Goal: Check status: Check status

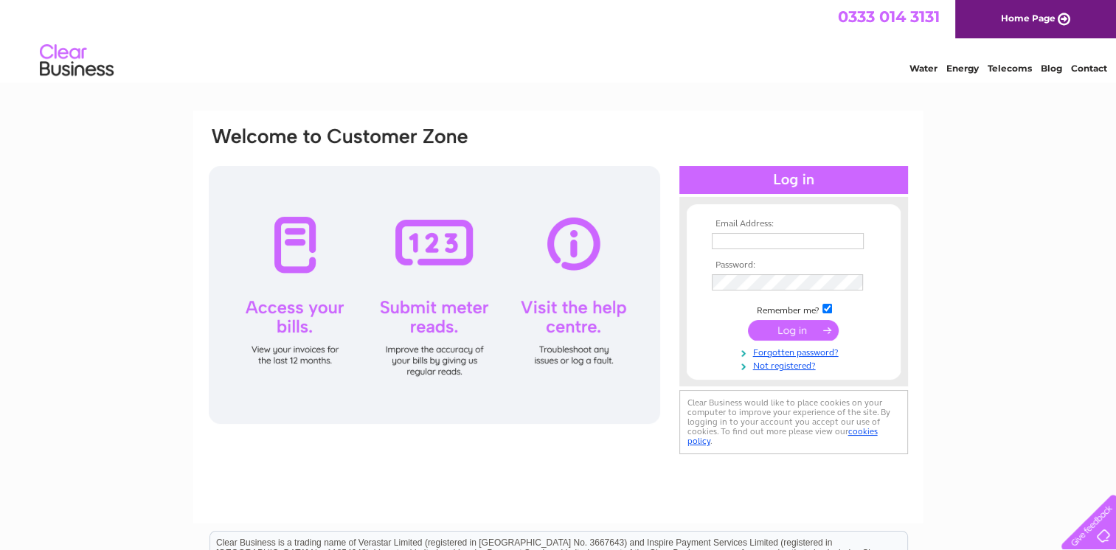
type input "[EMAIL_ADDRESS][DOMAIN_NAME]"
click at [787, 327] on input "submit" at bounding box center [793, 330] width 91 height 21
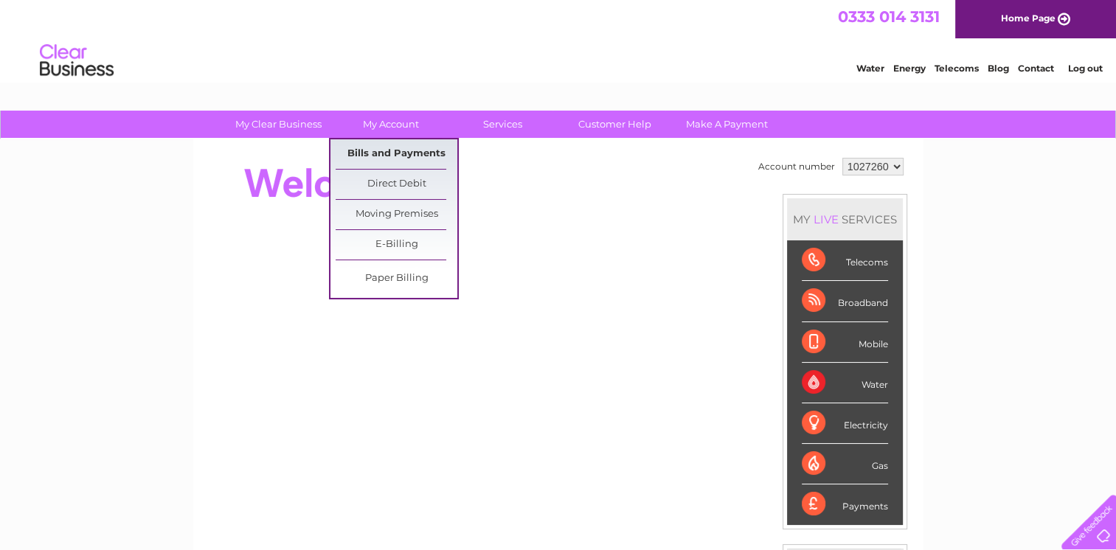
click at [389, 156] on link "Bills and Payments" at bounding box center [397, 153] width 122 height 29
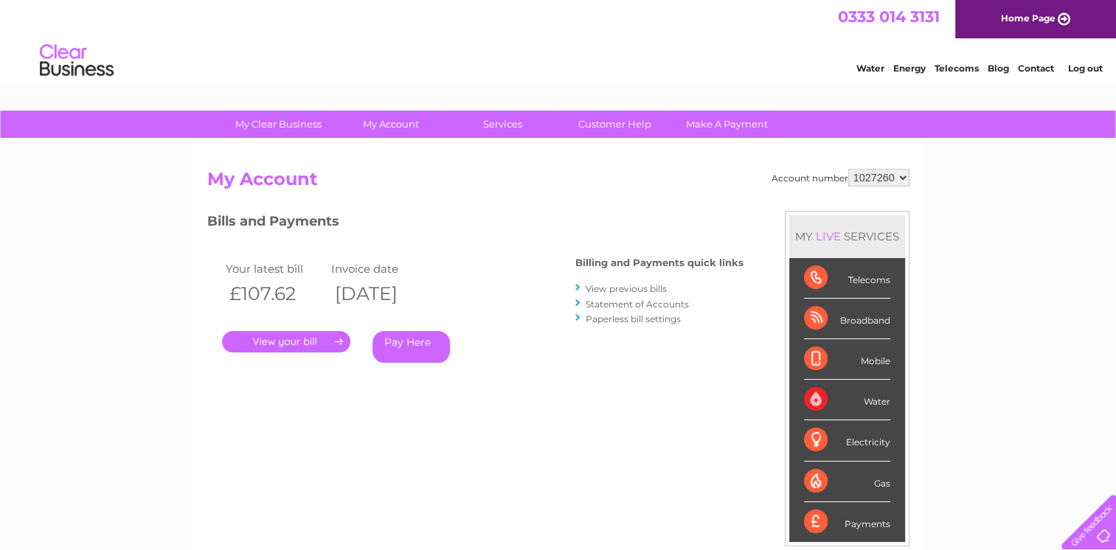
scroll to position [147, 0]
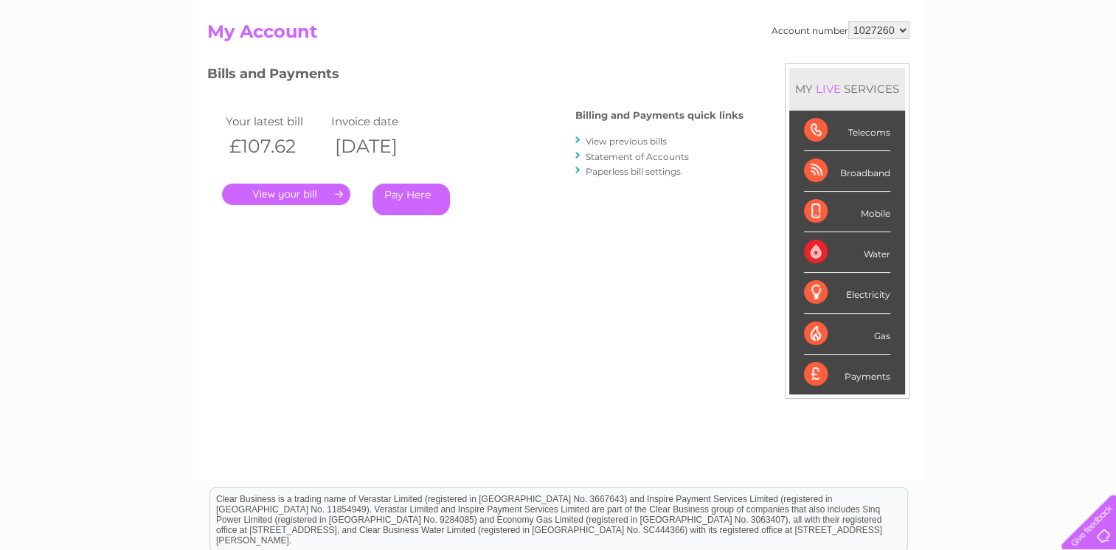
click at [608, 145] on link "View previous bills" at bounding box center [626, 141] width 81 height 11
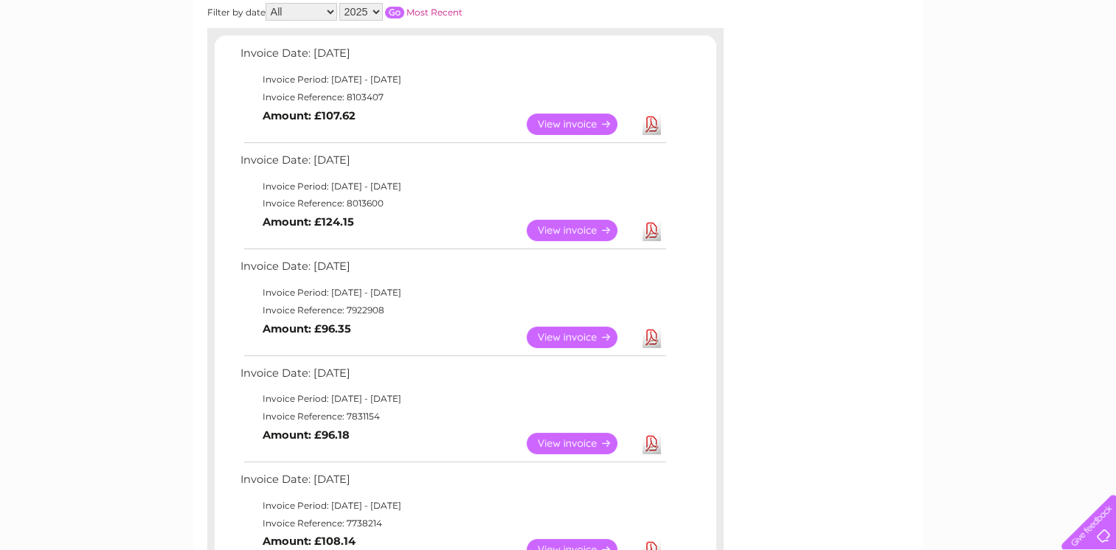
scroll to position [147, 0]
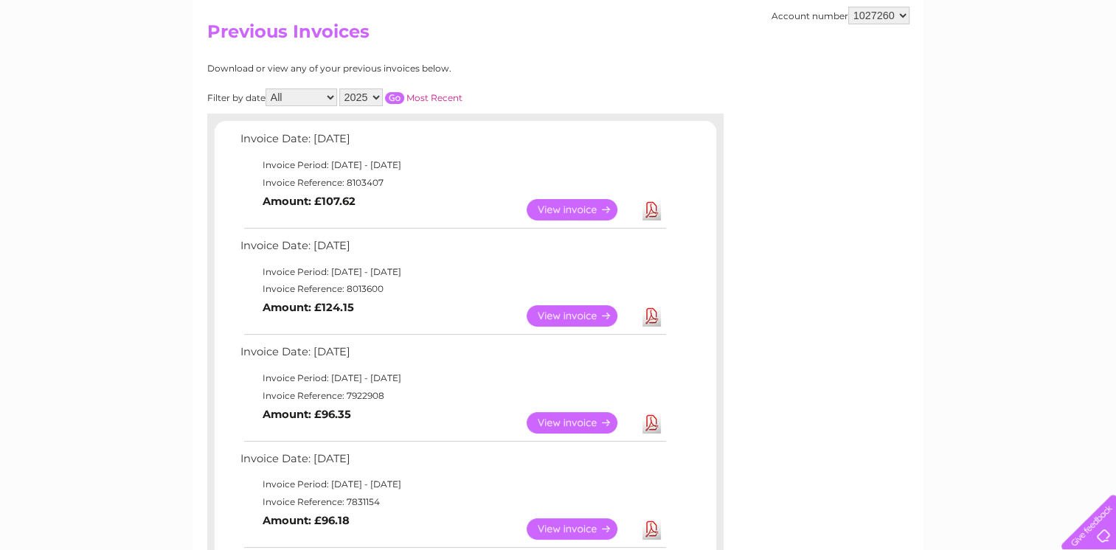
click at [572, 205] on link "View" at bounding box center [581, 209] width 108 height 21
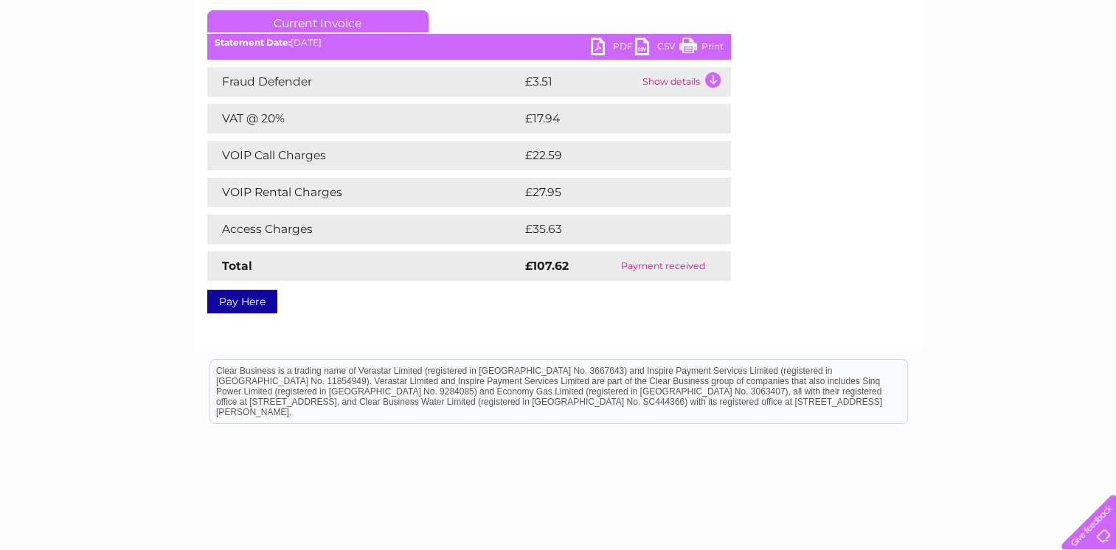
scroll to position [44, 0]
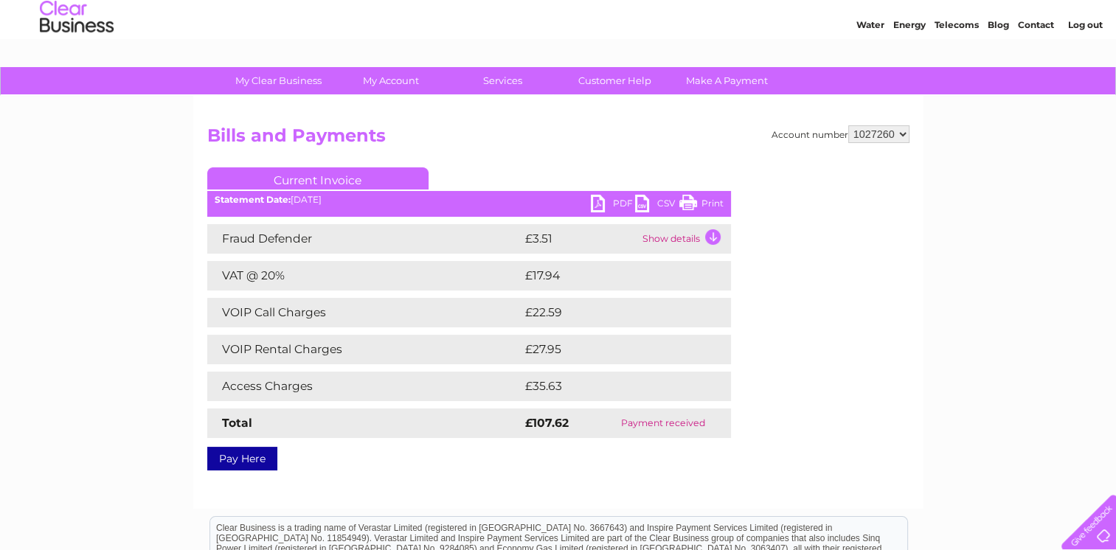
click at [679, 243] on td "Show details" at bounding box center [685, 238] width 92 height 29
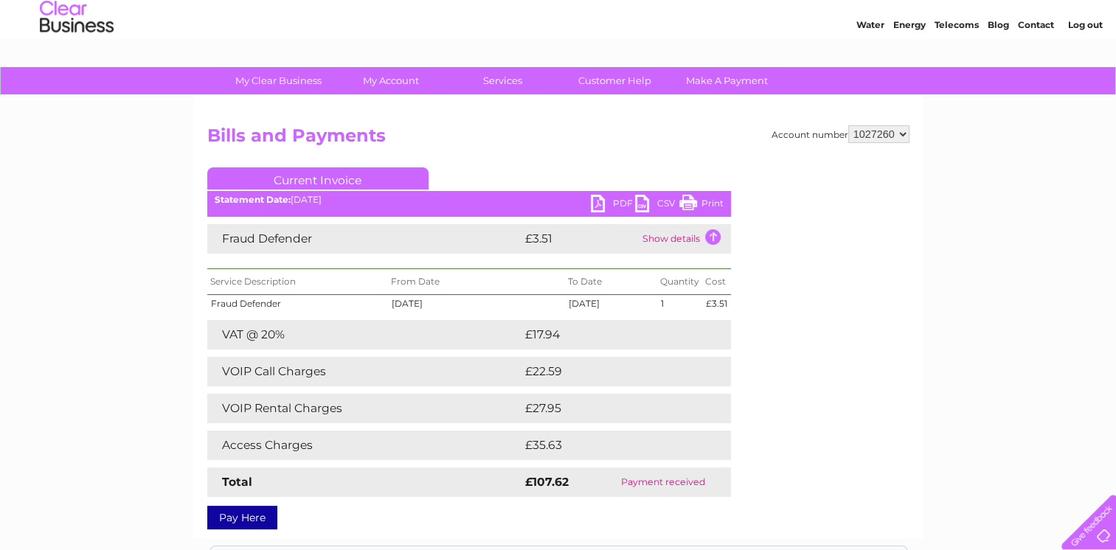
click at [680, 243] on td "Show details" at bounding box center [685, 238] width 92 height 29
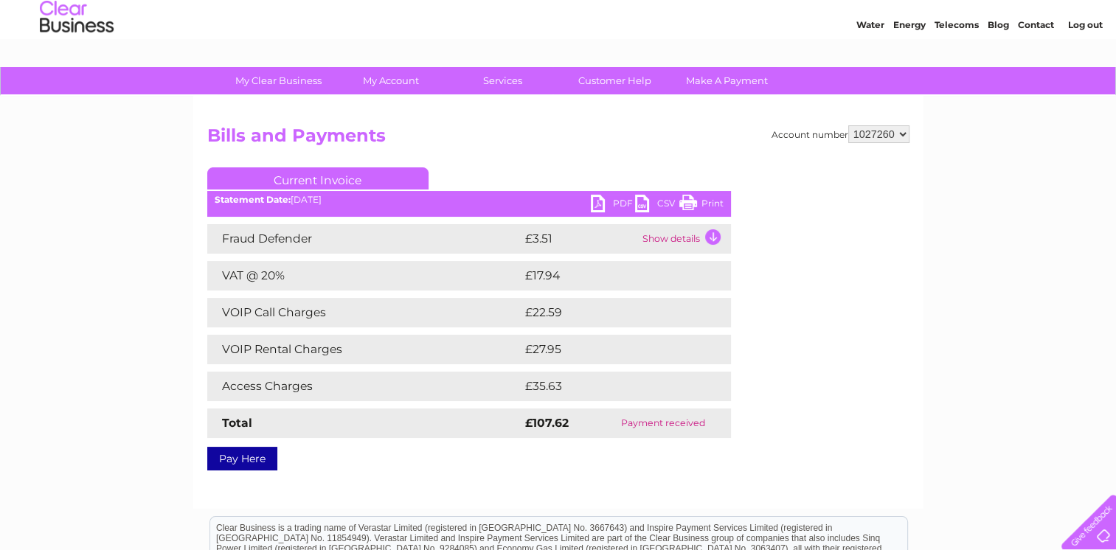
click at [679, 243] on td "Show details" at bounding box center [685, 238] width 92 height 29
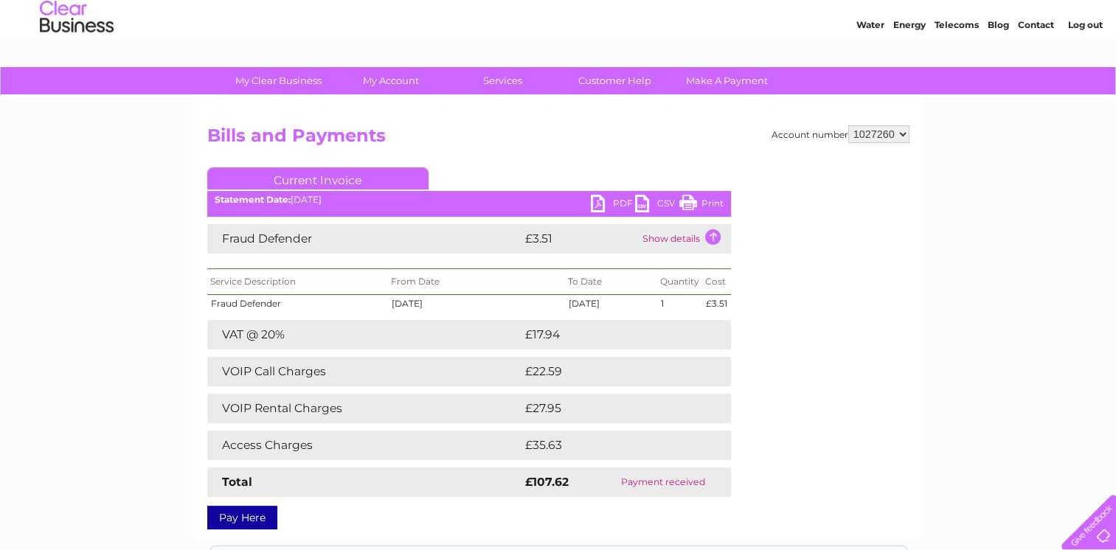
click at [679, 242] on td "Show details" at bounding box center [685, 238] width 92 height 29
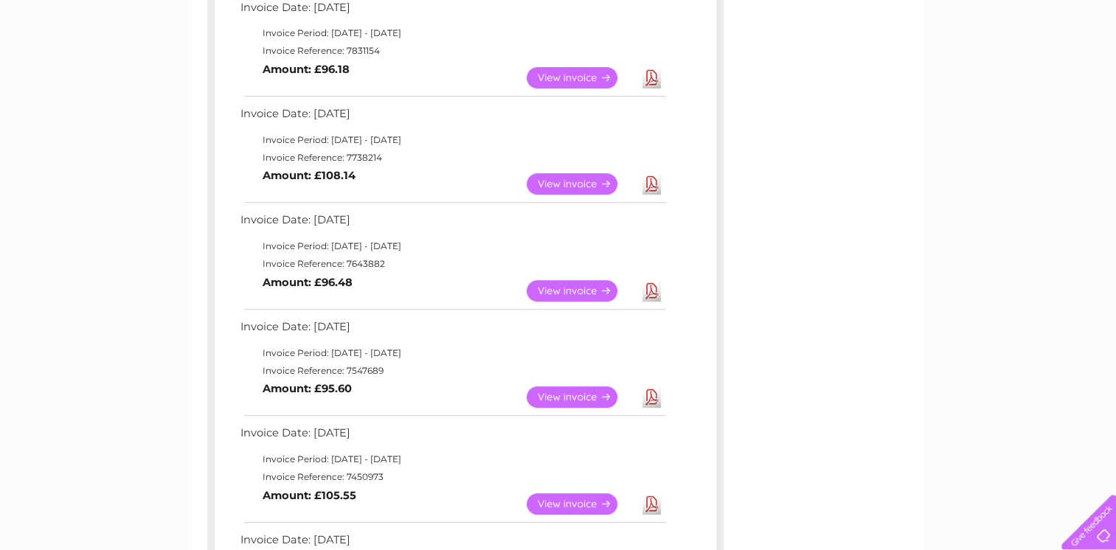
scroll to position [737, 0]
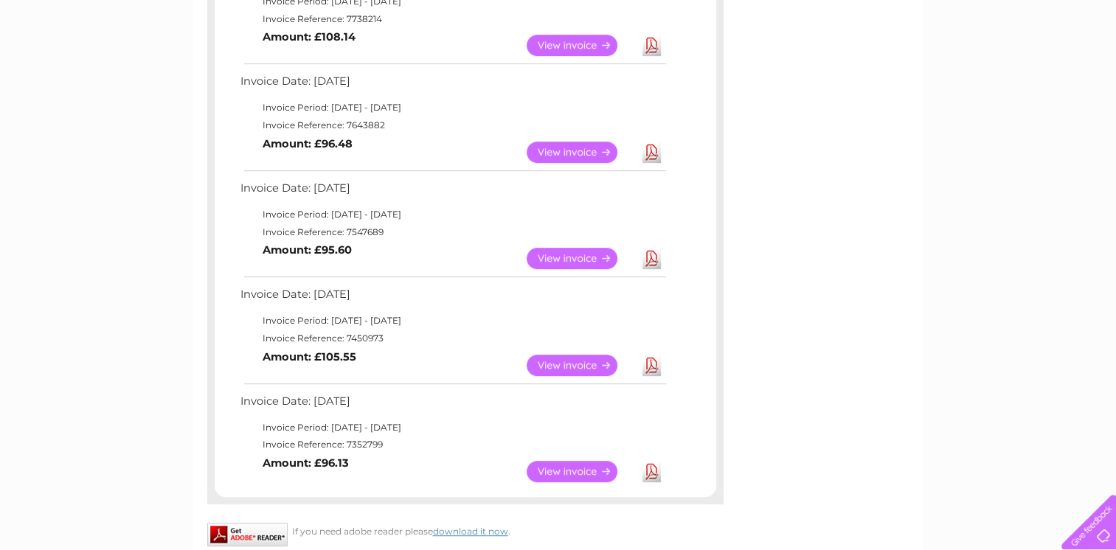
click at [611, 257] on link "View" at bounding box center [581, 258] width 108 height 21
